Goal: Task Accomplishment & Management: Manage account settings

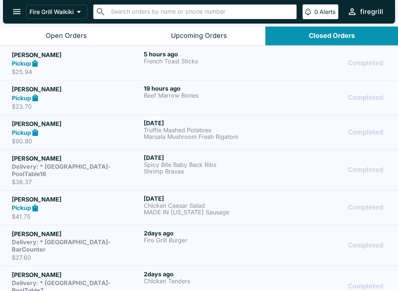
click at [64, 56] on h5 "[PERSON_NAME]" at bounding box center [76, 55] width 129 height 9
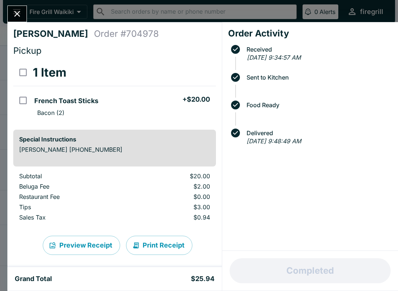
click at [19, 17] on icon "Close" at bounding box center [17, 14] width 10 height 10
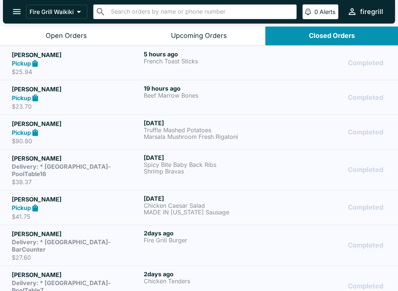
click at [52, 32] on div "Open Orders" at bounding box center [66, 36] width 41 height 8
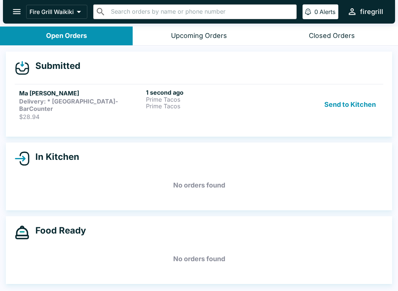
click at [254, 100] on p "Prime Tacos" at bounding box center [208, 99] width 124 height 7
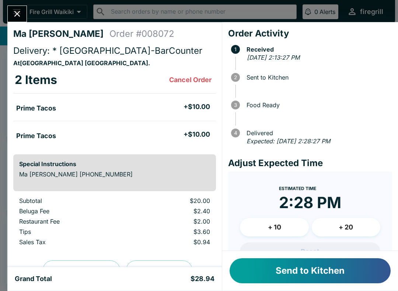
click at [275, 268] on button "Send to Kitchen" at bounding box center [310, 270] width 161 height 25
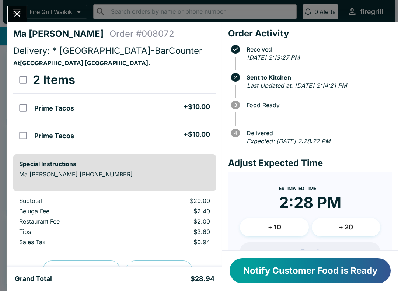
click at [21, 20] on button "Close" at bounding box center [17, 14] width 19 height 16
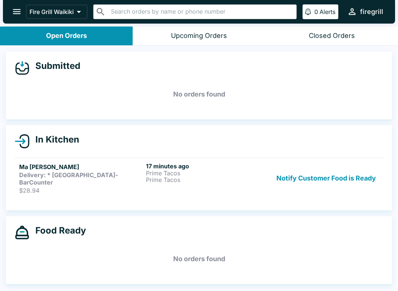
click at [325, 166] on button "Notify Customer Food is Ready" at bounding box center [326, 179] width 105 height 32
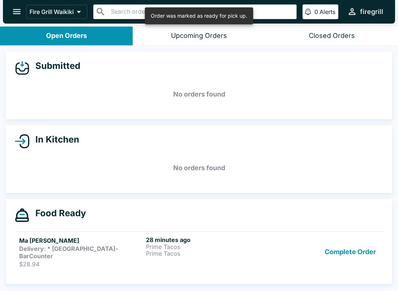
click at [350, 242] on button "Complete Order" at bounding box center [350, 252] width 57 height 32
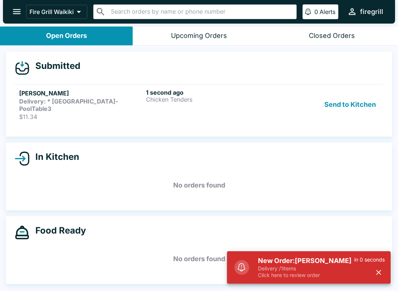
click at [250, 115] on link "[PERSON_NAME] Delivery: * [GEOGRAPHIC_DATA]-PoolTable3 $11.34 1 second ago Chic…" at bounding box center [199, 104] width 369 height 41
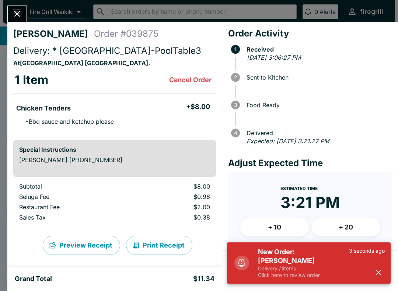
click at [378, 274] on icon "button" at bounding box center [379, 272] width 8 height 8
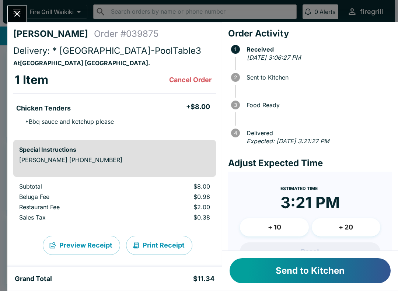
click at [296, 270] on button "Send to Kitchen" at bounding box center [310, 270] width 161 height 25
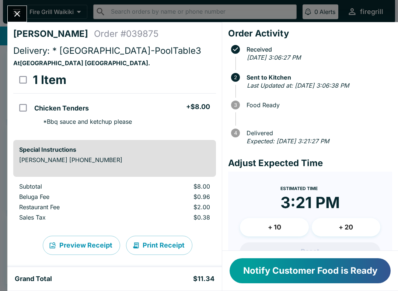
click at [23, 6] on div at bounding box center [17, 14] width 20 height 17
click at [20, 16] on icon "Close" at bounding box center [17, 14] width 10 height 10
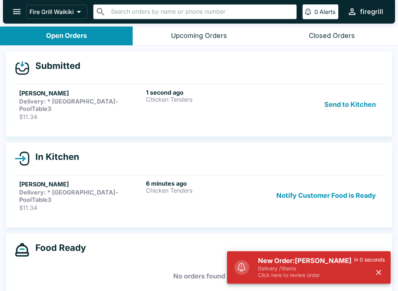
click at [100, 104] on strong "Delivery: * [GEOGRAPHIC_DATA]-PoolTable3" at bounding box center [68, 105] width 99 height 15
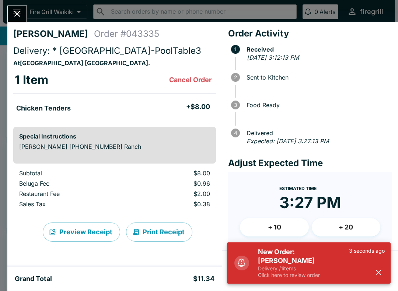
click at [381, 268] on icon "button" at bounding box center [379, 272] width 8 height 8
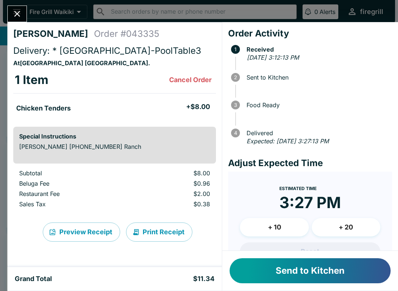
click at [15, 17] on icon "Close" at bounding box center [17, 14] width 10 height 10
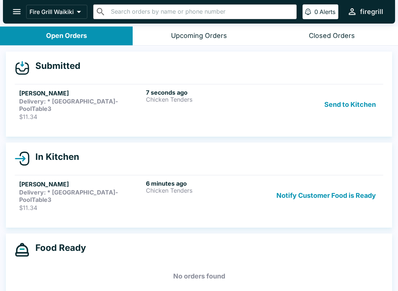
click at [143, 96] on h5 "[PERSON_NAME]" at bounding box center [81, 93] width 124 height 9
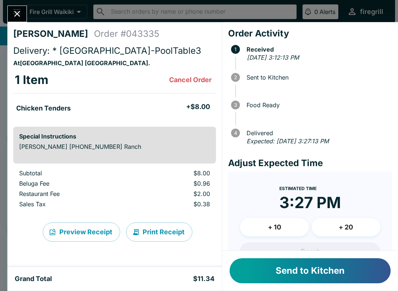
click at [185, 103] on li "Chicken Tenders + $8.00" at bounding box center [114, 107] width 203 height 15
click at [23, 15] on button "Close" at bounding box center [17, 14] width 19 height 16
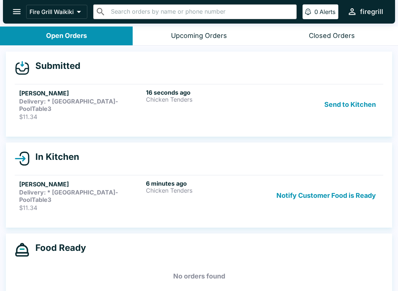
click at [270, 181] on div "[PERSON_NAME] Delivery: * [GEOGRAPHIC_DATA]-PoolTable3 $11.34 6 minutes ago Chi…" at bounding box center [199, 196] width 360 height 32
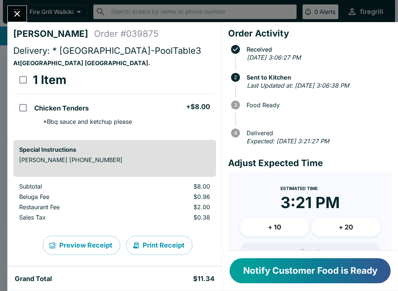
click at [22, 9] on icon "Close" at bounding box center [17, 14] width 10 height 10
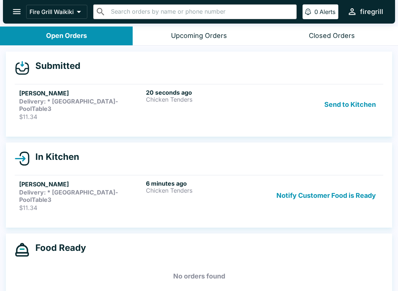
click at [159, 175] on link "[PERSON_NAME] Delivery: * [GEOGRAPHIC_DATA]-PoolTable3 $11.34 6 minutes ago Chi…" at bounding box center [199, 195] width 369 height 41
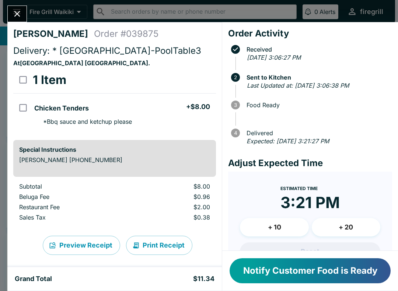
click at [19, 13] on icon "Close" at bounding box center [17, 14] width 6 height 6
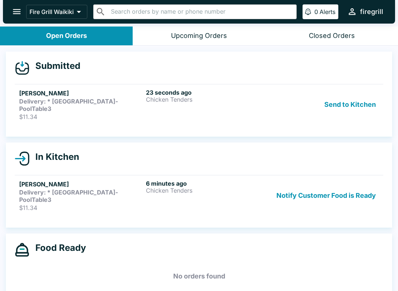
click at [187, 93] on h6 "23 seconds ago" at bounding box center [208, 92] width 124 height 7
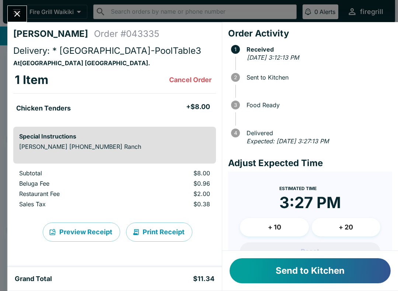
click at [354, 271] on button "Send to Kitchen" at bounding box center [310, 270] width 161 height 25
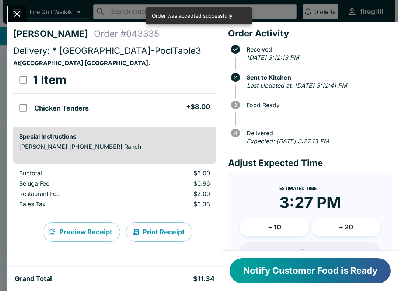
click at [17, 17] on icon "Close" at bounding box center [17, 14] width 10 height 10
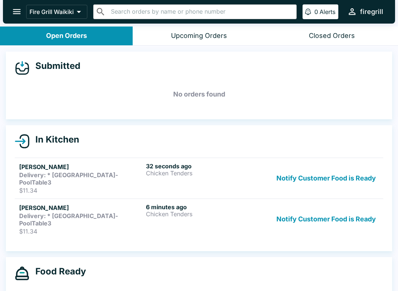
click at [99, 177] on strong "Delivery: * [GEOGRAPHIC_DATA]-PoolTable3" at bounding box center [68, 178] width 99 height 15
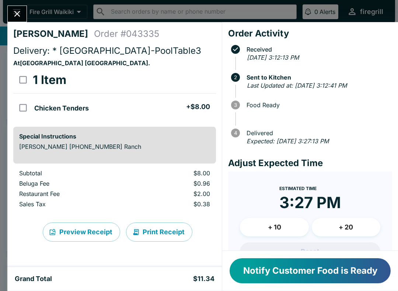
click at [10, 16] on button "Close" at bounding box center [17, 14] width 19 height 16
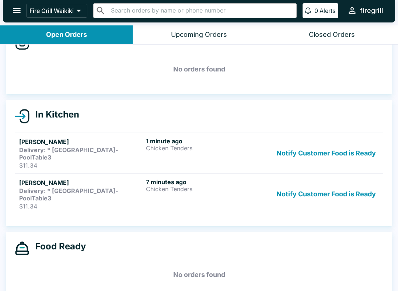
scroll to position [24, 0]
click at [32, 148] on strong "Delivery: * [GEOGRAPHIC_DATA]-PoolTable3" at bounding box center [68, 154] width 99 height 15
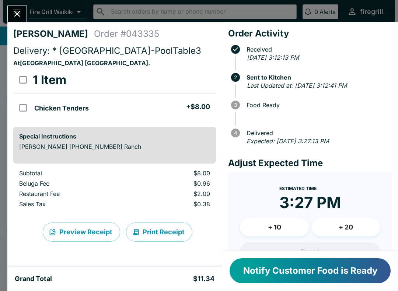
click at [18, 10] on icon "Close" at bounding box center [17, 14] width 10 height 10
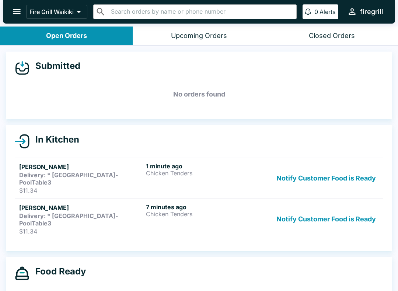
click at [203, 204] on h6 "7 minutes ago" at bounding box center [208, 207] width 124 height 7
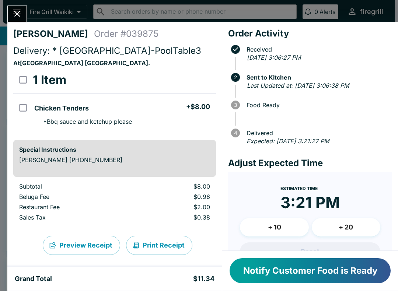
click at [301, 261] on button "Notify Customer Food is Ready" at bounding box center [310, 270] width 161 height 25
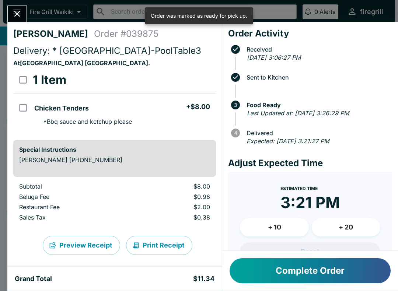
click at [19, 11] on icon "Close" at bounding box center [17, 14] width 6 height 6
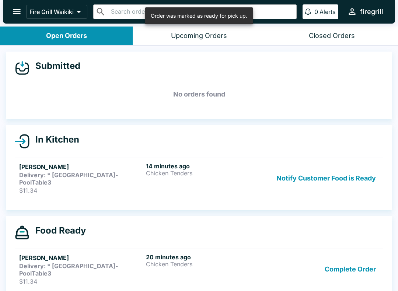
click at [156, 172] on p "Chicken Tenders" at bounding box center [208, 173] width 124 height 7
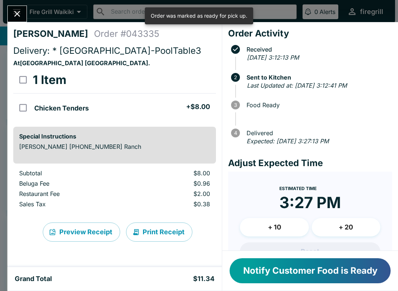
click at [291, 274] on button "Notify Customer Food is Ready" at bounding box center [310, 270] width 161 height 25
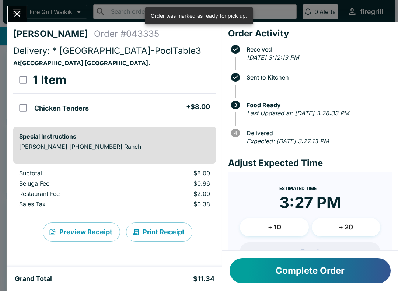
click at [17, 3] on div "[PERSON_NAME] Order # 043335 Delivery: * [GEOGRAPHIC_DATA]-PoolTable3 At [GEOGR…" at bounding box center [199, 145] width 398 height 291
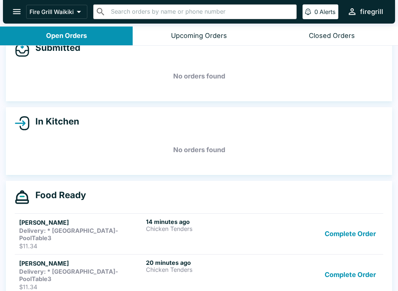
scroll to position [15, 0]
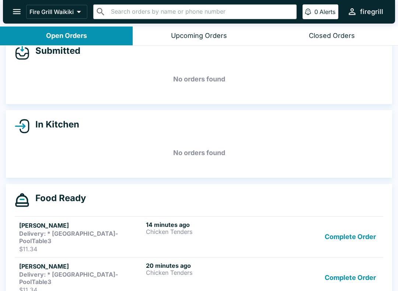
click at [351, 232] on button "Complete Order" at bounding box center [350, 237] width 57 height 32
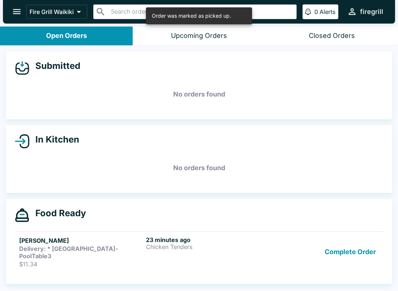
scroll to position [0, 0]
click at [353, 246] on button "Complete Order" at bounding box center [350, 252] width 57 height 32
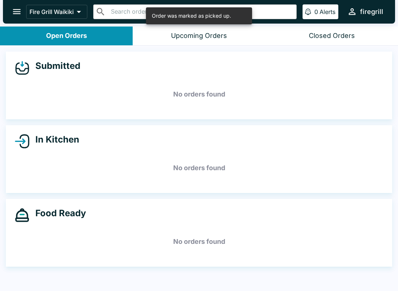
click at [200, 32] on div "Upcoming Orders" at bounding box center [199, 36] width 56 height 8
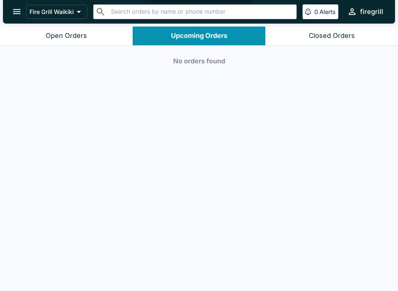
click at [329, 33] on div "Closed Orders" at bounding box center [332, 36] width 46 height 8
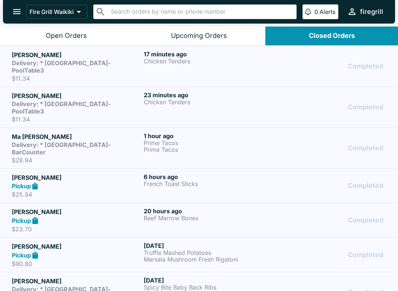
click at [226, 75] on link "[PERSON_NAME] Delivery: * [GEOGRAPHIC_DATA]-PoolTable3 $11.34 17 minutes ago Ch…" at bounding box center [199, 66] width 398 height 41
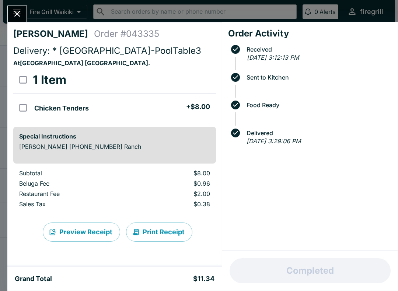
click at [14, 11] on icon "Close" at bounding box center [17, 14] width 10 height 10
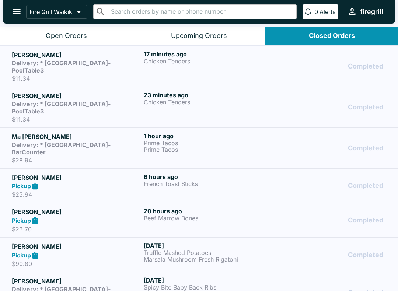
click at [205, 99] on p "Chicken Tenders" at bounding box center [208, 102] width 129 height 7
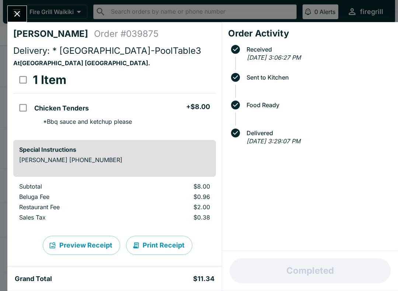
click at [21, 11] on icon "Close" at bounding box center [17, 14] width 10 height 10
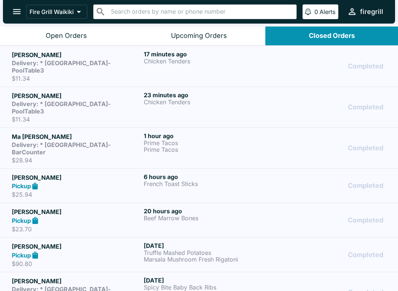
click at [61, 32] on div "Open Orders" at bounding box center [66, 36] width 41 height 8
